Goal: Navigation & Orientation: Understand site structure

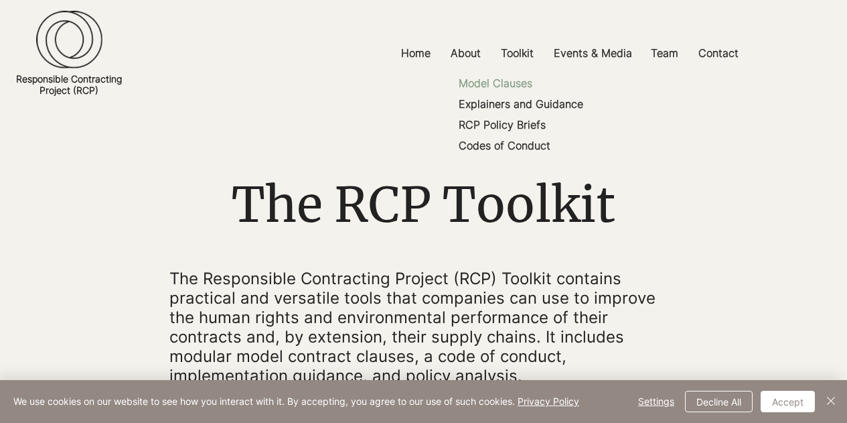
click at [486, 80] on p "Model Clauses" at bounding box center [495, 83] width 84 height 21
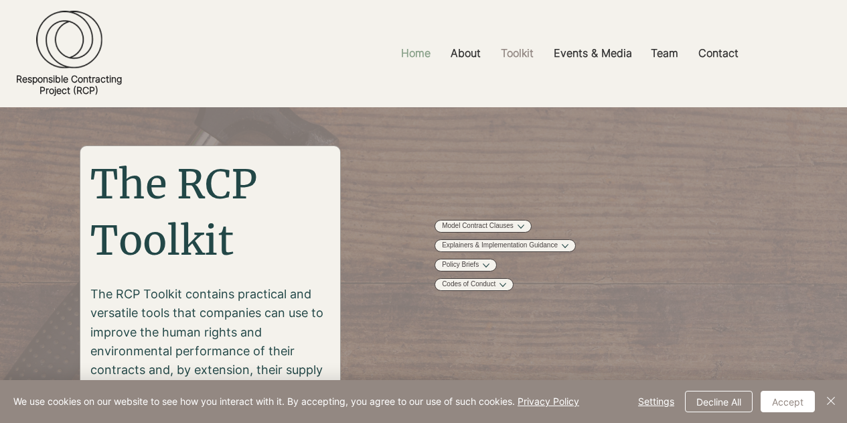
click at [421, 48] on p "Home" at bounding box center [416, 53] width 43 height 30
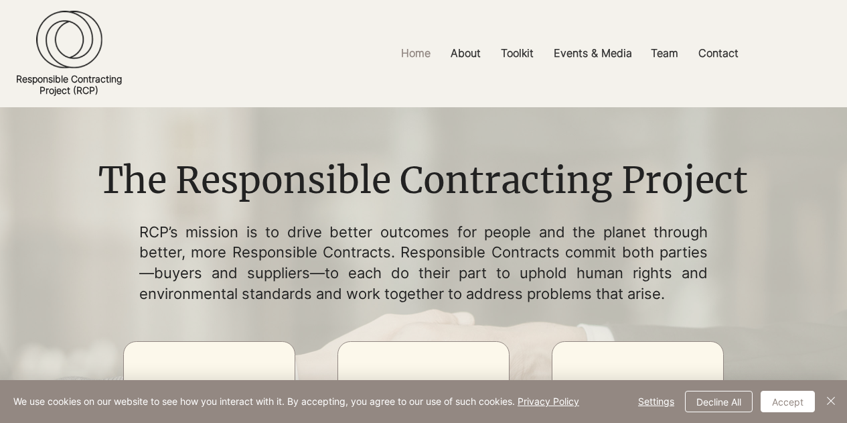
scroll to position [1, 0]
click at [656, 56] on p "Team" at bounding box center [664, 53] width 41 height 30
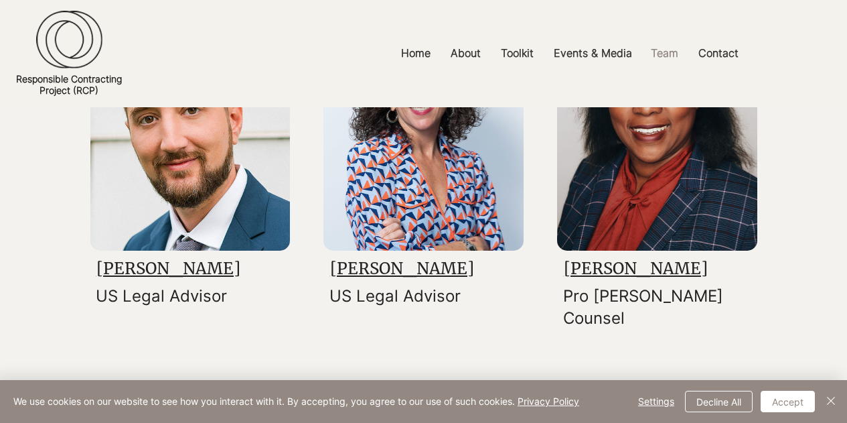
scroll to position [1059, 0]
click at [407, 64] on p "Home" at bounding box center [416, 53] width 43 height 30
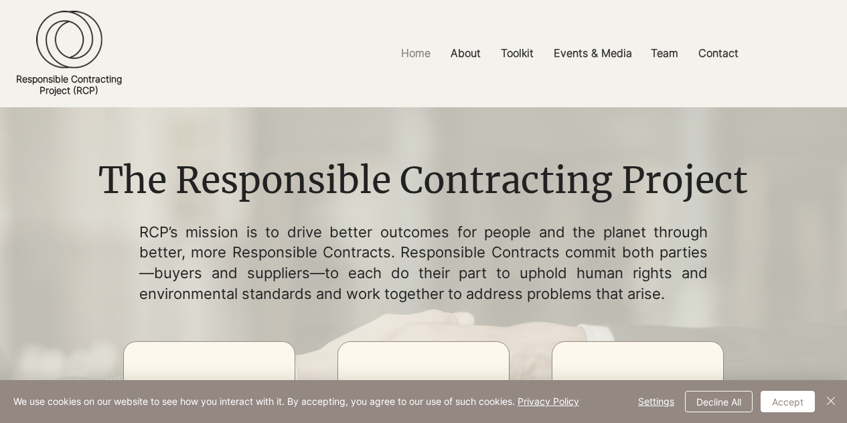
scroll to position [1, 0]
